Goal: Task Accomplishment & Management: Complete application form

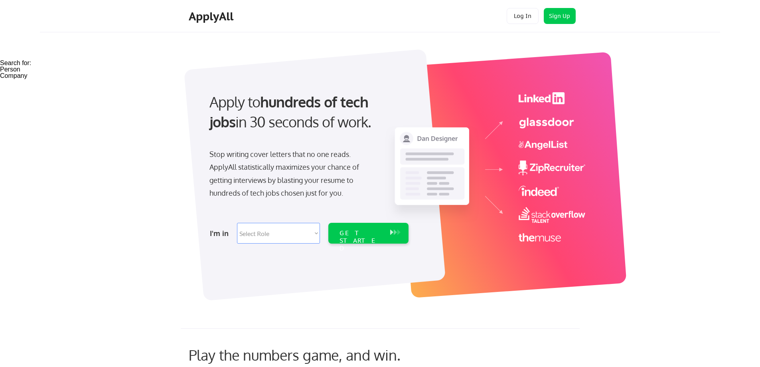
click at [317, 233] on select "Select Role Software Engineering Product Management Customer Success Sales UI/U…" at bounding box center [278, 233] width 83 height 21
select select ""sales0""
click at [237, 223] on select "Select Role Software Engineering Product Management Customer Success Sales UI/U…" at bounding box center [278, 233] width 83 height 21
select select ""sales0""
click at [359, 237] on div "GET STARTED" at bounding box center [360, 240] width 43 height 23
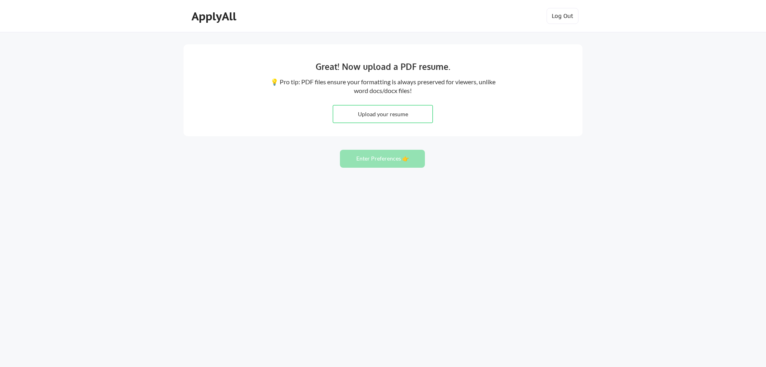
click at [377, 118] on input "file" at bounding box center [382, 113] width 99 height 17
click at [386, 109] on input "file" at bounding box center [382, 113] width 99 height 17
type input "C:\fakepath\Jewell Stigall Resume 2021.docx"
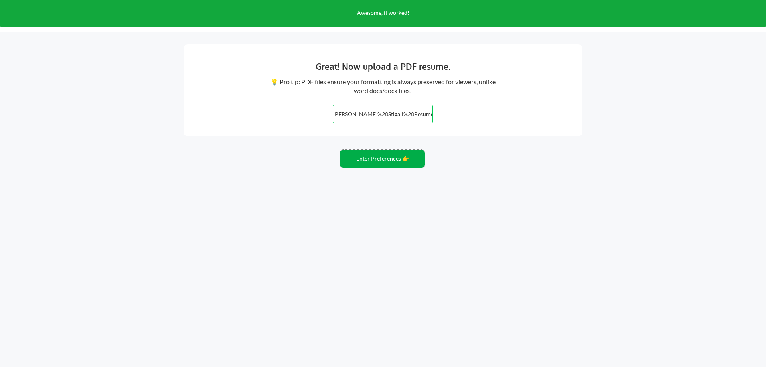
click at [377, 159] on button "Enter Preferences 👉" at bounding box center [382, 159] width 85 height 18
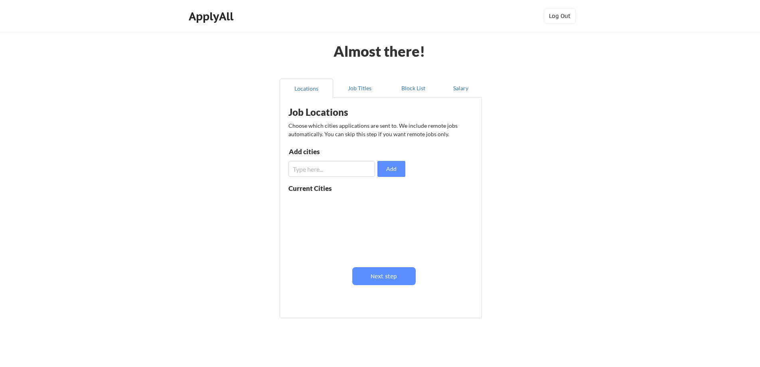
click at [351, 172] on input "input" at bounding box center [331, 169] width 87 height 16
click at [319, 187] on div "Current Cities" at bounding box center [318, 188] width 61 height 7
click at [332, 166] on input "input" at bounding box center [331, 169] width 87 height 16
type input "frisco, Tx"
click at [392, 166] on button "Add" at bounding box center [391, 169] width 28 height 16
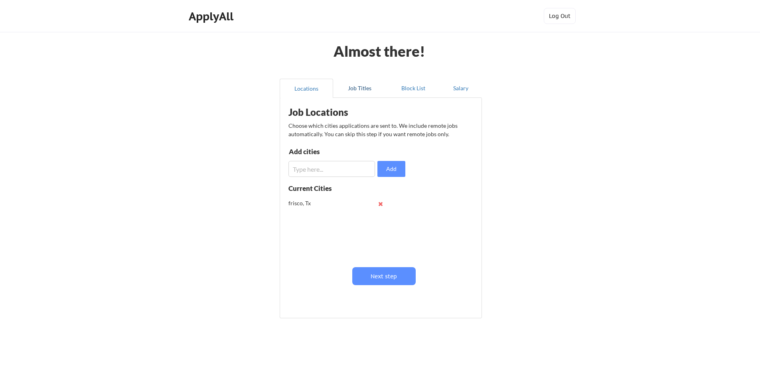
click at [356, 89] on button "Job Titles" at bounding box center [359, 88] width 53 height 19
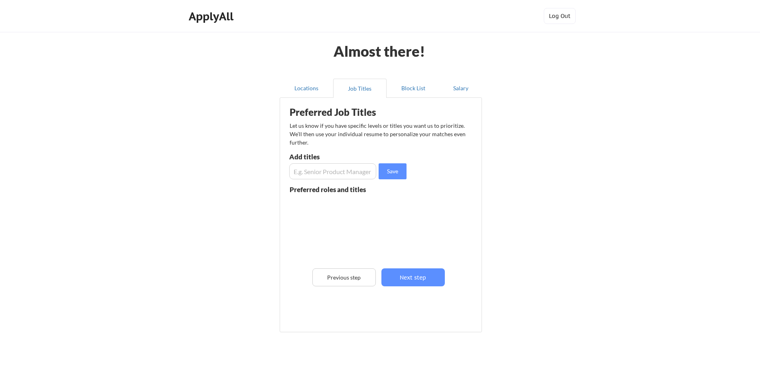
click at [348, 170] on input "input" at bounding box center [332, 171] width 87 height 16
type input "BDR"
click at [396, 168] on button "Save" at bounding box center [393, 171] width 28 height 16
click at [410, 86] on button "Block List" at bounding box center [412, 88] width 53 height 19
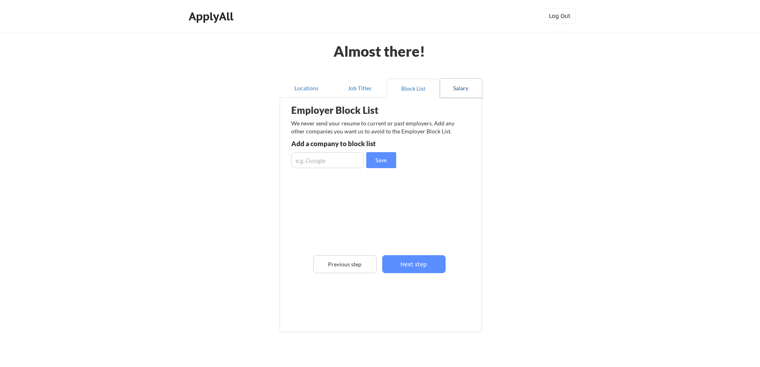
click at [467, 91] on button "Salary" at bounding box center [461, 88] width 42 height 19
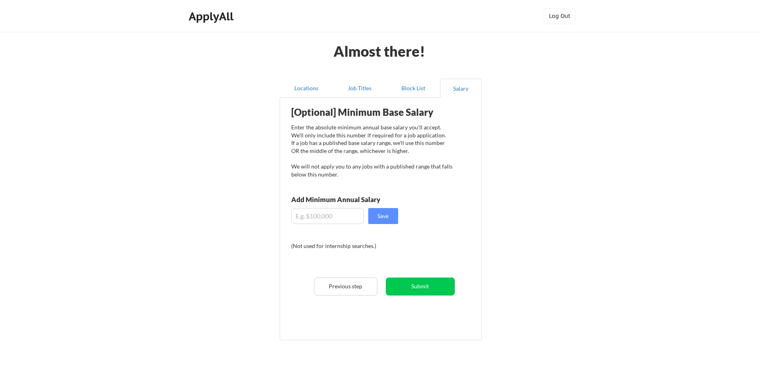
click at [327, 216] on input "input" at bounding box center [327, 216] width 73 height 16
type input "$0"
click at [471, 230] on div "[Optional] Minimum Base Salary Enter the absolute minimum annual base salary yo…" at bounding box center [382, 216] width 197 height 228
click at [334, 219] on input "input" at bounding box center [327, 216] width 73 height 16
click at [434, 215] on div "[Optional] Minimum Base Salary Enter the absolute minimum annual base salary yo…" at bounding box center [382, 216] width 197 height 228
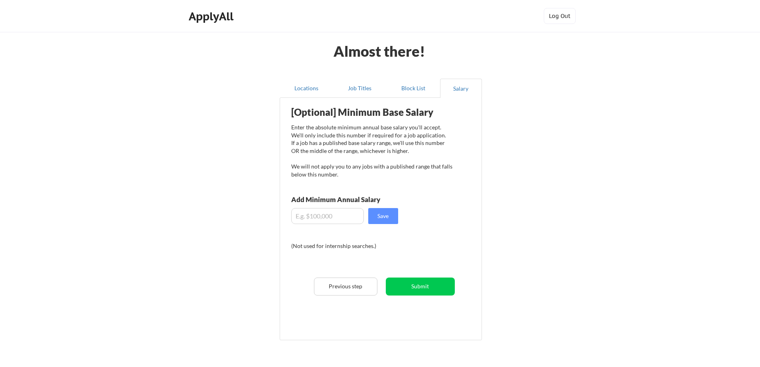
click at [323, 217] on input "input" at bounding box center [327, 216] width 73 height 16
type input "$70,000"
click at [376, 218] on button "Save" at bounding box center [383, 216] width 30 height 16
click at [418, 290] on button "Submit" at bounding box center [420, 286] width 69 height 18
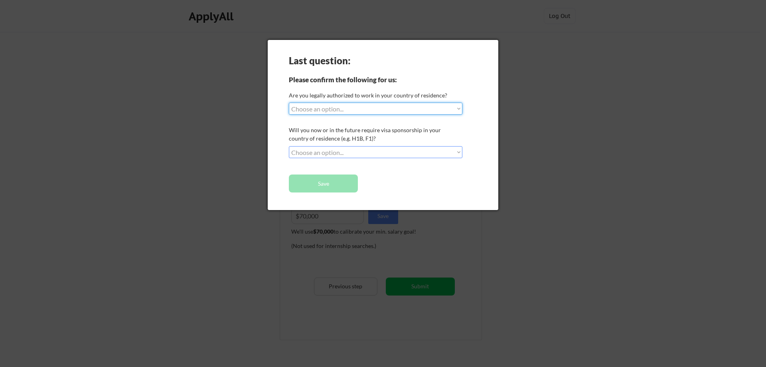
click at [365, 111] on select "Choose an option... Yes, I am a US Citizen Yes, I am a Canadian Citizen Yes, I …" at bounding box center [376, 109] width 174 height 12
select select ""yes__i_am_a_us_citizen""
click at [289, 103] on select "Choose an option... Yes, I am a US Citizen Yes, I am a Canadian Citizen Yes, I …" at bounding box center [376, 109] width 174 height 12
click at [343, 155] on select "Choose an option... No, I will not need sponsorship Yes, I will need sponsorship" at bounding box center [376, 152] width 174 height 12
select select ""no__i_will_not_need_sponsorship""
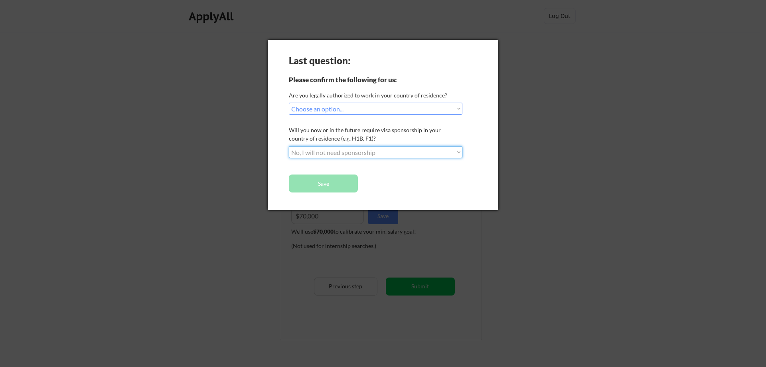
click at [289, 146] on select "Choose an option... No, I will not need sponsorship Yes, I will need sponsorship" at bounding box center [376, 152] width 174 height 12
click at [335, 187] on button "Save" at bounding box center [323, 183] width 69 height 18
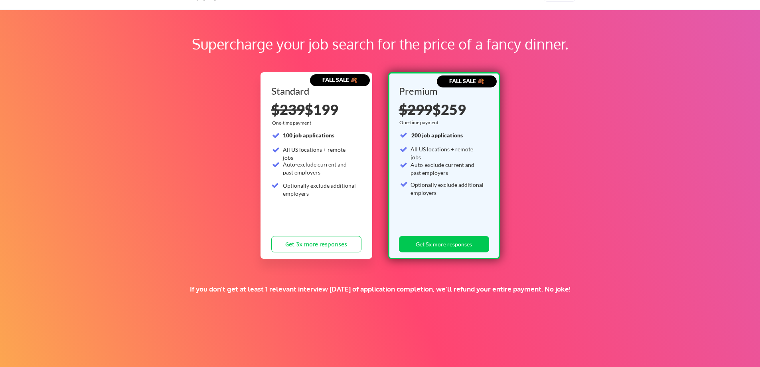
scroll to position [22, 0]
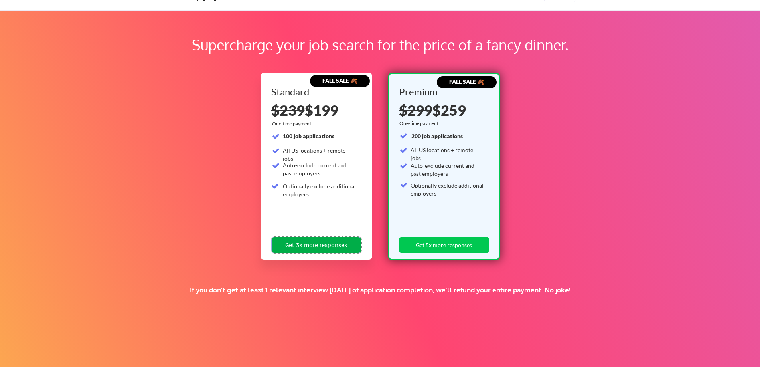
click at [331, 243] on button "Get 3x more responses" at bounding box center [316, 245] width 90 height 16
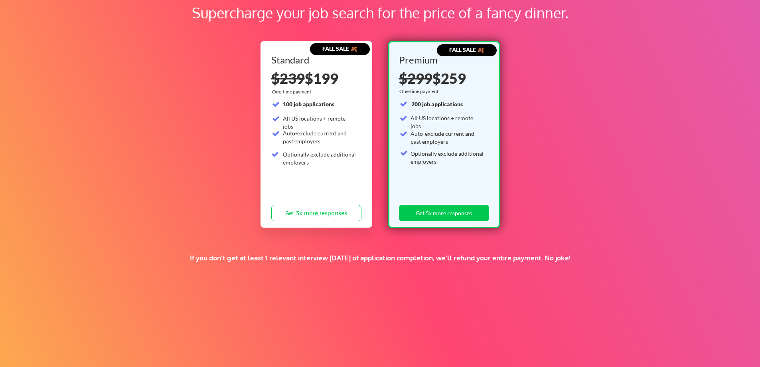
scroll to position [22, 0]
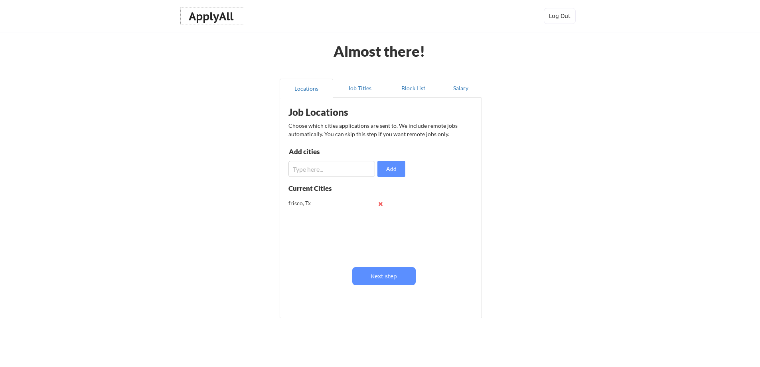
click at [209, 18] on div "ApplyAll" at bounding box center [212, 17] width 47 height 14
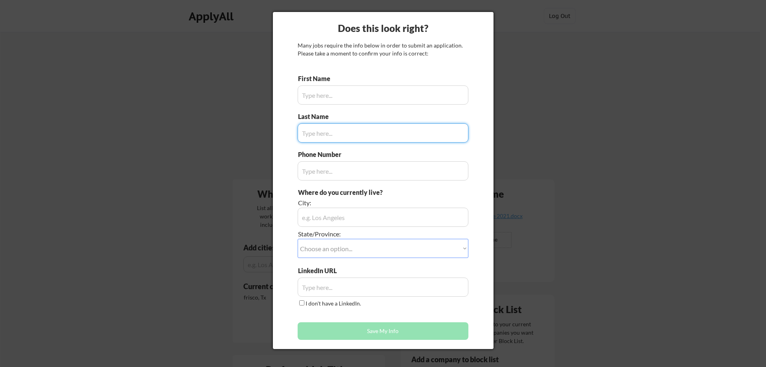
click at [740, 214] on div at bounding box center [383, 183] width 766 height 367
click at [300, 304] on input "I don't have a LinkedIn." at bounding box center [301, 302] width 5 height 5
checkbox input "true"
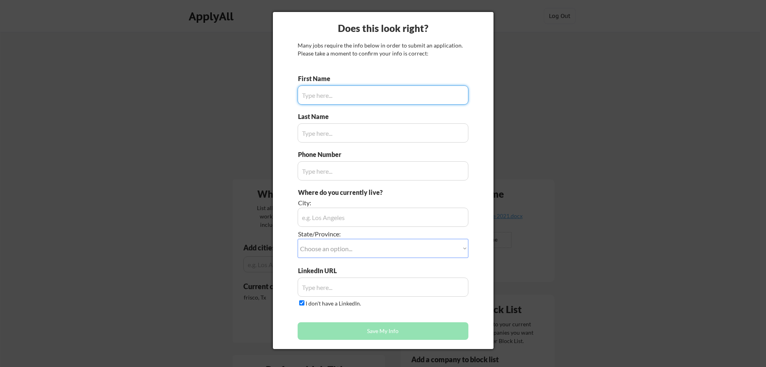
click at [335, 93] on input "input" at bounding box center [383, 94] width 171 height 19
drag, startPoint x: 595, startPoint y: 220, endPoint x: 589, endPoint y: 215, distance: 7.7
click at [593, 218] on div at bounding box center [383, 183] width 766 height 367
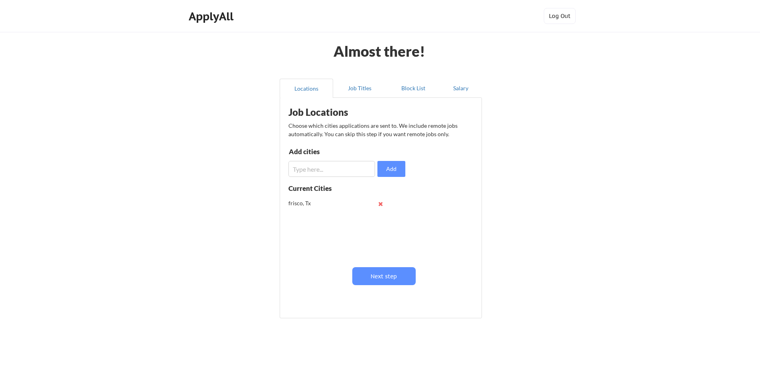
drag, startPoint x: 0, startPoint y: 0, endPoint x: 113, endPoint y: 142, distance: 181.3
click at [113, 142] on div "Almost there! Locations Job Titles Block List Salary Job Locations Choose which…" at bounding box center [380, 195] width 760 height 391
click at [357, 87] on button "Job Titles" at bounding box center [359, 88] width 53 height 19
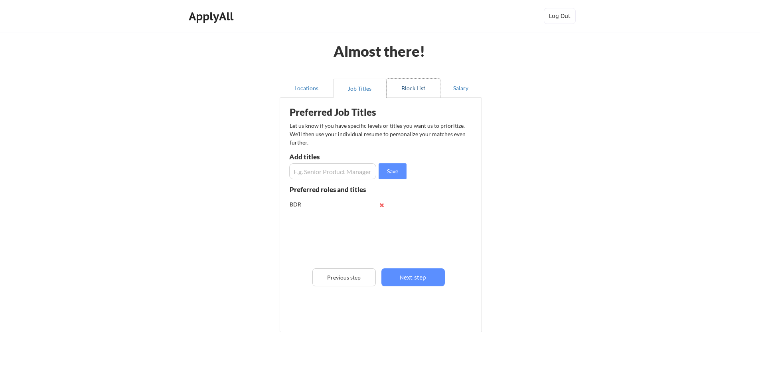
click at [412, 90] on button "Block List" at bounding box center [412, 88] width 53 height 19
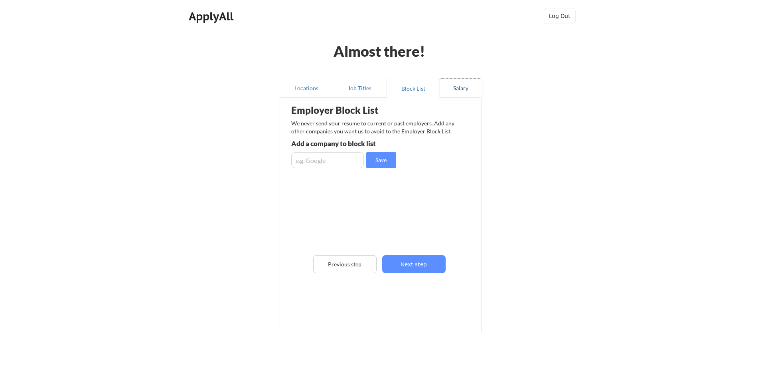
click at [471, 88] on button "Salary" at bounding box center [461, 88] width 42 height 19
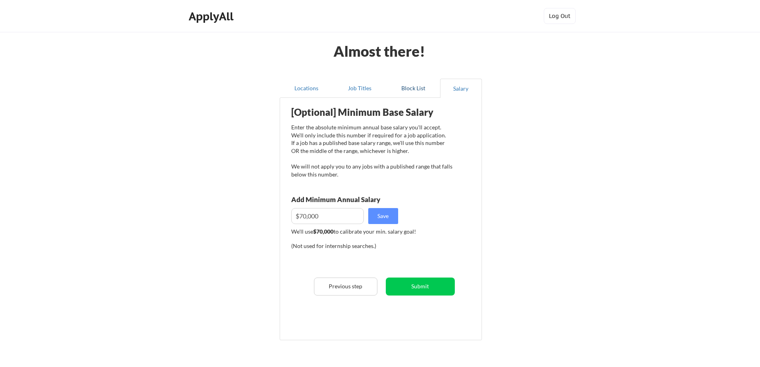
click at [422, 87] on button "Block List" at bounding box center [412, 88] width 53 height 19
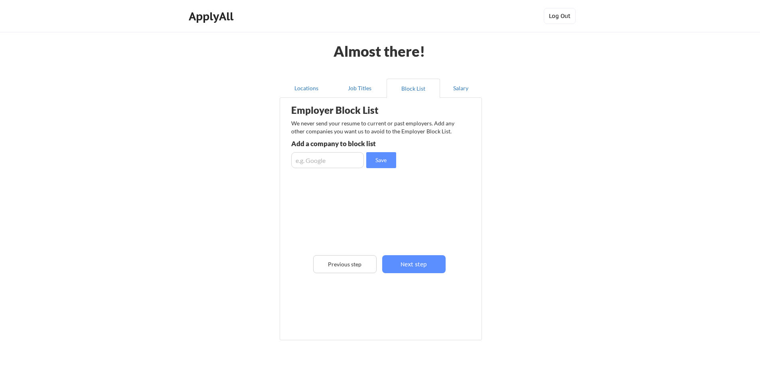
click at [563, 18] on button "Log Out" at bounding box center [560, 16] width 32 height 16
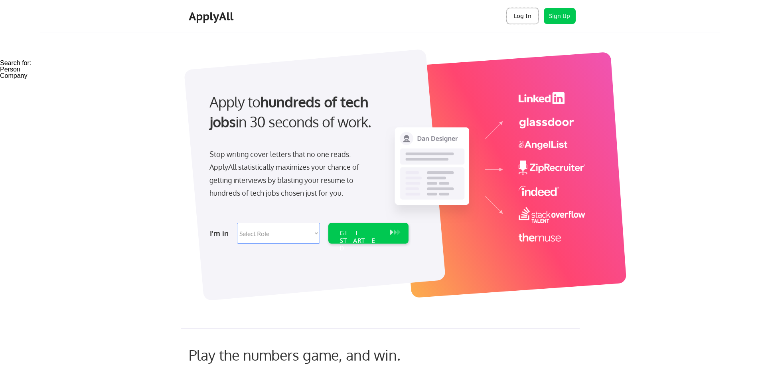
click at [526, 16] on button "Log In" at bounding box center [523, 16] width 32 height 16
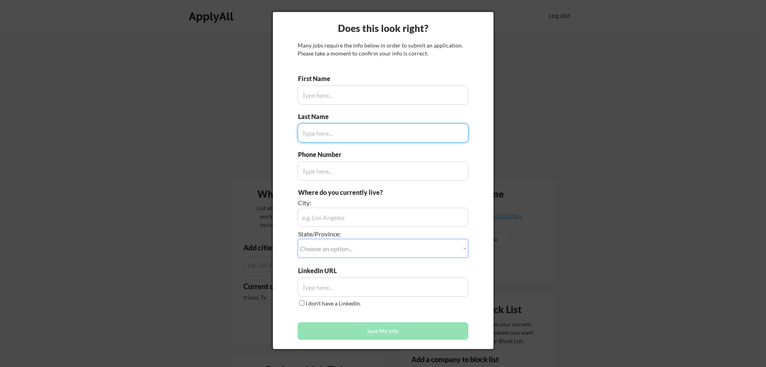
click at [337, 94] on input "input" at bounding box center [383, 94] width 171 height 19
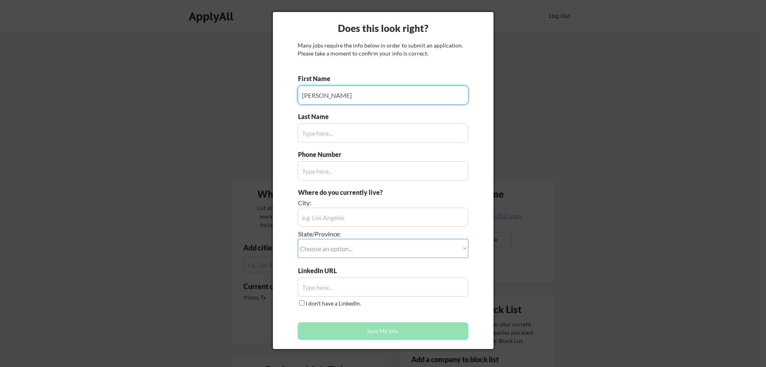
type input "Jewell"
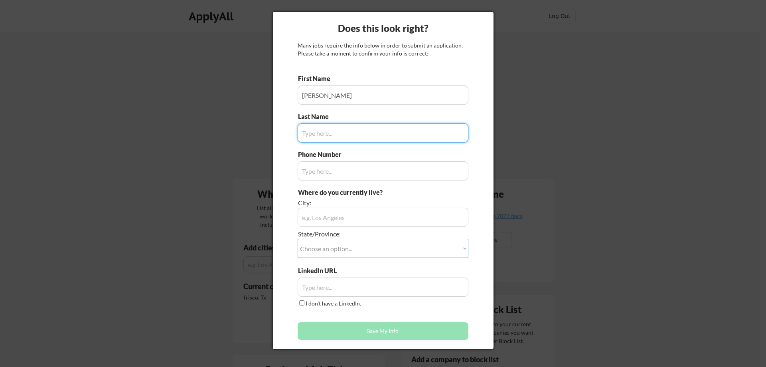
click at [333, 134] on input "input" at bounding box center [383, 132] width 171 height 19
type input "Stigall"
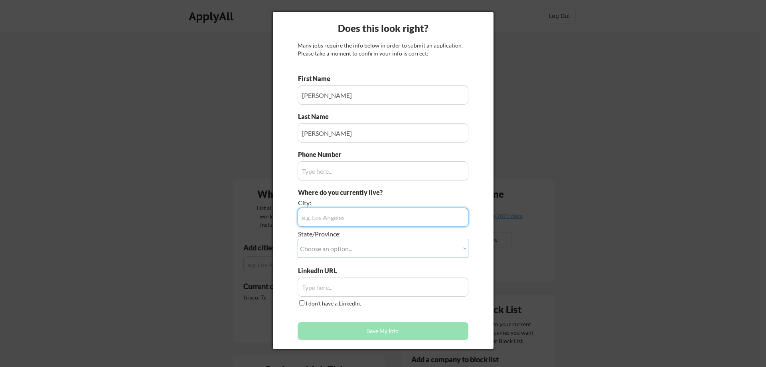
click at [332, 216] on input "input" at bounding box center [383, 216] width 171 height 19
type input "Frisco"
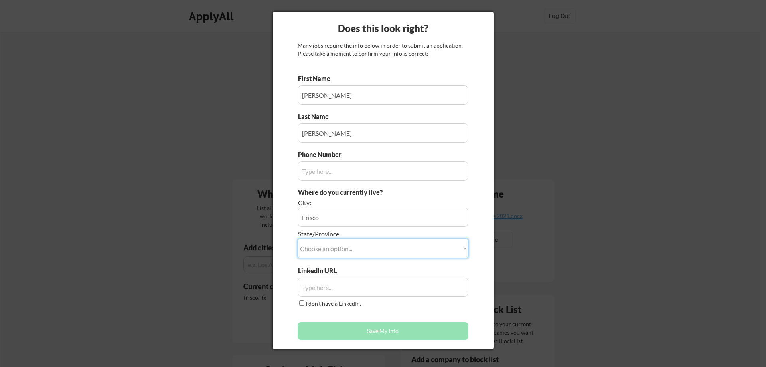
click at [345, 248] on select "Choose an option... Other/Not Applicable Alabama Alaska Alberta Arizona Arkansa…" at bounding box center [383, 248] width 171 height 19
click at [341, 247] on select "Choose an option... Other/Not Applicable Alabama Alaska Alberta Arizona Arkansa…" at bounding box center [383, 248] width 171 height 19
select select ""Texas""
click at [298, 239] on select "Choose an option... Other/Not Applicable Alabama Alaska Alberta Arizona Arkansa…" at bounding box center [383, 248] width 171 height 19
click at [302, 304] on input "I don't have a LinkedIn." at bounding box center [301, 302] width 5 height 5
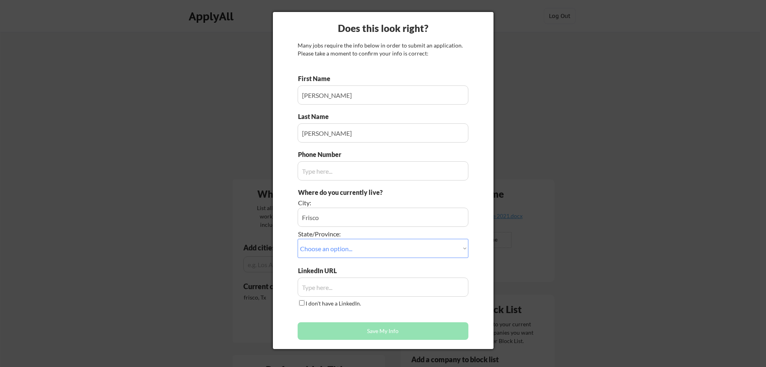
checkbox input "true"
click at [325, 171] on input "input" at bounding box center [383, 170] width 171 height 19
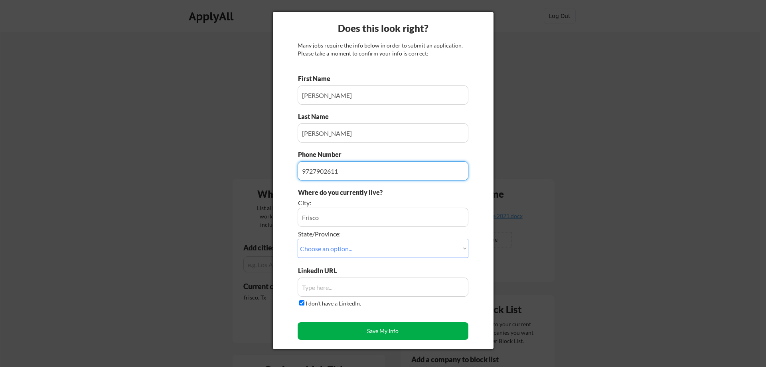
type input "9727902611"
click at [352, 325] on button "Save My Info" at bounding box center [383, 331] width 171 height 18
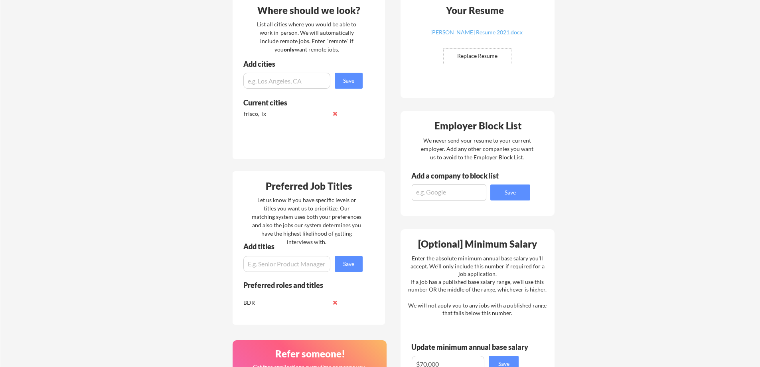
scroll to position [279, 0]
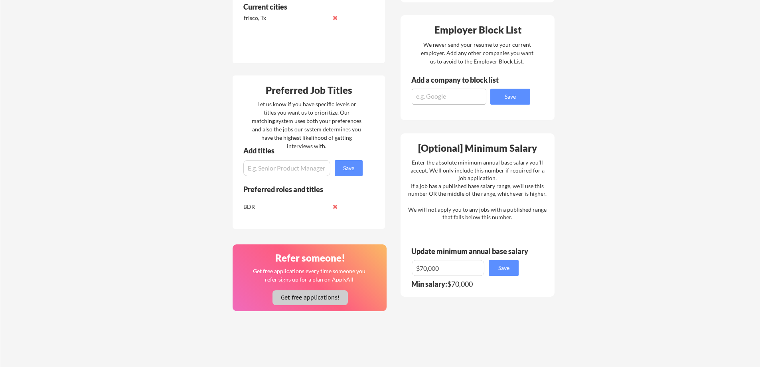
click at [327, 302] on button "Get free applications!" at bounding box center [309, 297] width 75 height 15
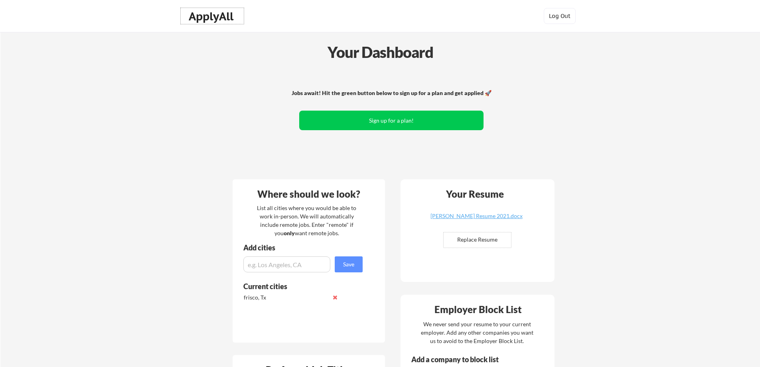
click at [219, 17] on div "ApplyAll" at bounding box center [212, 17] width 47 height 14
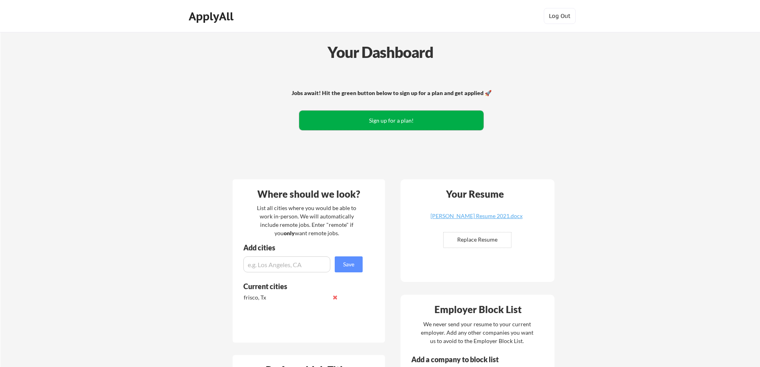
click at [401, 122] on button "Sign up for a plan!" at bounding box center [391, 120] width 184 height 20
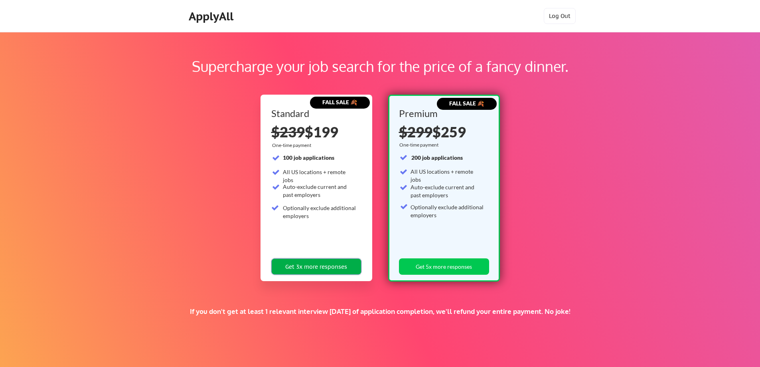
click at [345, 262] on button "Get 3x more responses" at bounding box center [316, 266] width 90 height 16
click at [197, 22] on div "ApplyAll" at bounding box center [212, 17] width 47 height 14
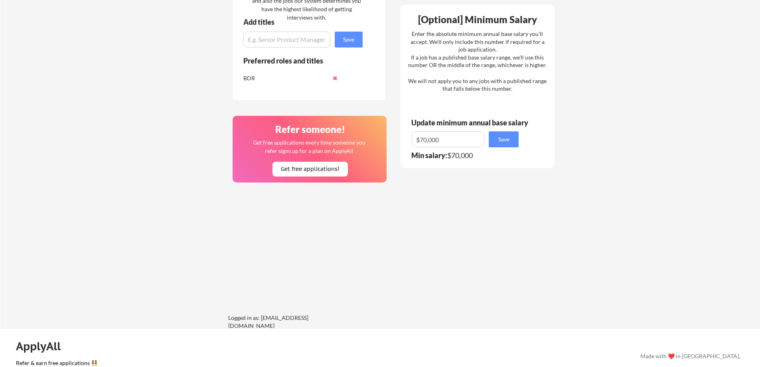
scroll to position [479, 0]
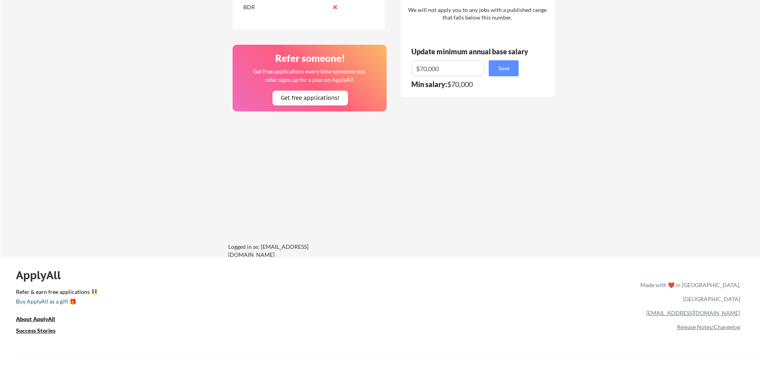
click at [66, 298] on div "Buy ApplyAll as a gift 🎁" at bounding box center [56, 301] width 80 height 6
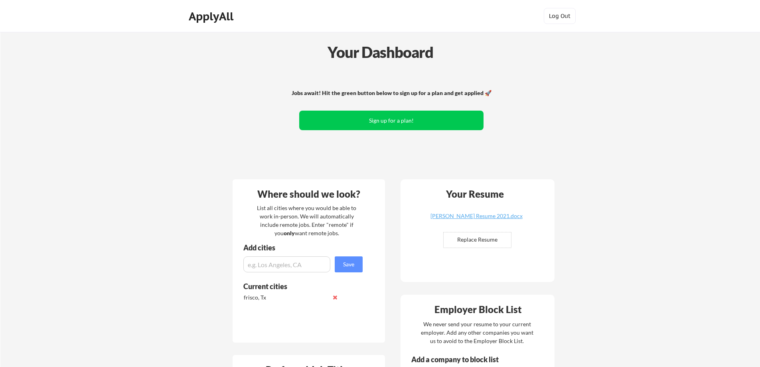
click at [229, 15] on div "ApplyAll" at bounding box center [212, 17] width 47 height 14
click at [564, 14] on button "Log Out" at bounding box center [560, 16] width 32 height 16
